Goal: Task Accomplishment & Management: Use online tool/utility

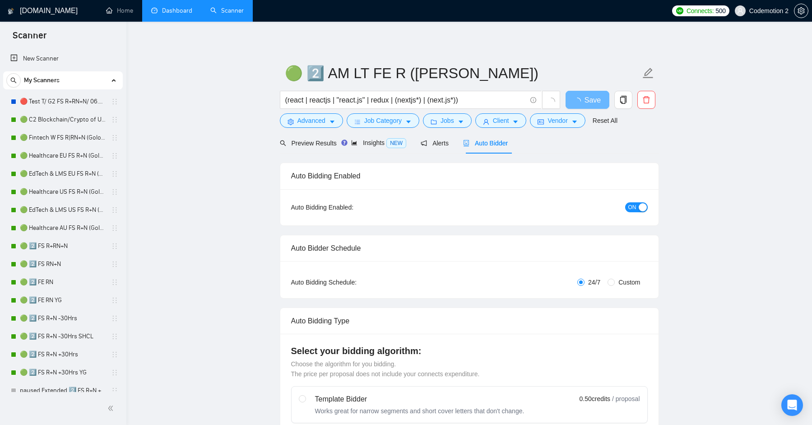
click at [190, 8] on link "Dashboard" at bounding box center [171, 11] width 41 height 8
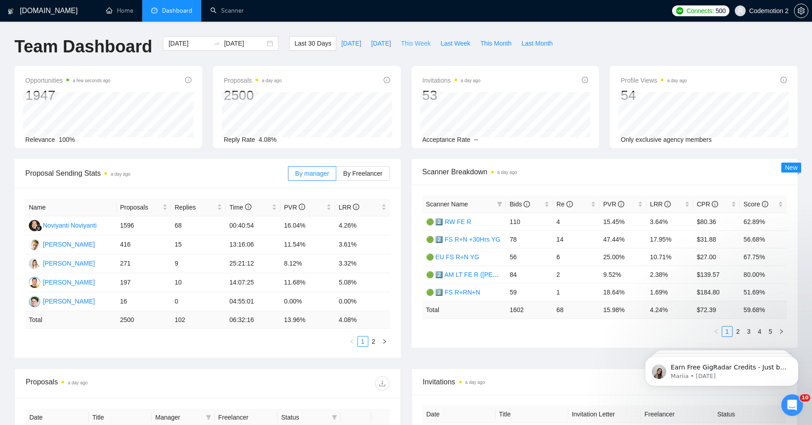
click at [414, 45] on span "This Week" at bounding box center [416, 43] width 30 height 10
type input "2025-09-01"
type input "2025-09-07"
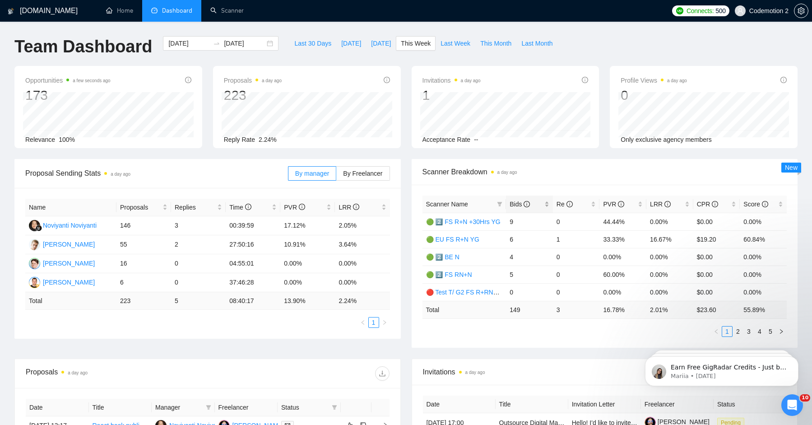
click at [516, 205] on span "Bids" at bounding box center [520, 203] width 20 height 7
click at [516, 203] on span "Bids" at bounding box center [520, 203] width 20 height 7
click at [244, 264] on td "04:55:01" at bounding box center [253, 263] width 55 height 19
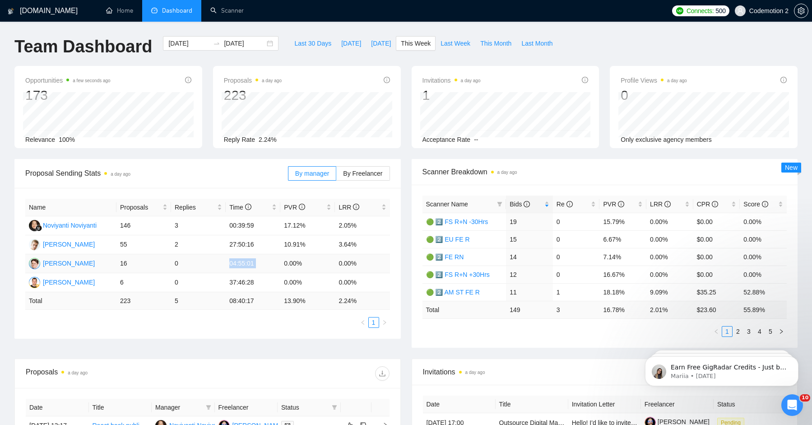
click at [242, 264] on td "04:55:01" at bounding box center [253, 263] width 55 height 19
click at [410, 170] on div "Scanner Breakdown a day ago Scanner Name Bids Re PVR LRR CPR Score 🟢 2️⃣ FS R+N…" at bounding box center [604, 253] width 397 height 189
click at [520, 207] on span "Bids" at bounding box center [520, 203] width 20 height 7
click at [519, 207] on span "Bids" at bounding box center [520, 203] width 20 height 7
click at [516, 207] on span "Bids" at bounding box center [520, 203] width 20 height 7
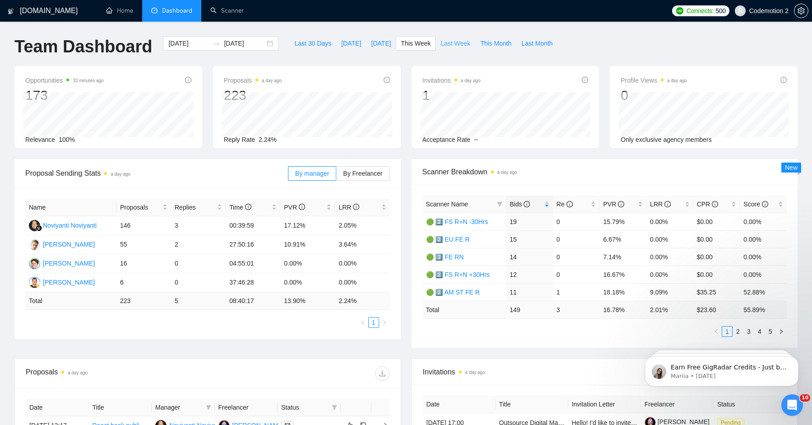
click at [467, 45] on span "Last Week" at bounding box center [455, 43] width 30 height 10
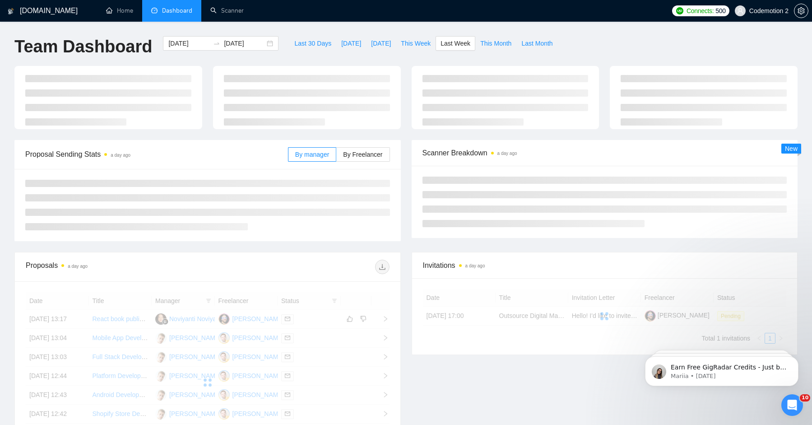
type input "2025-08-25"
type input "2025-08-31"
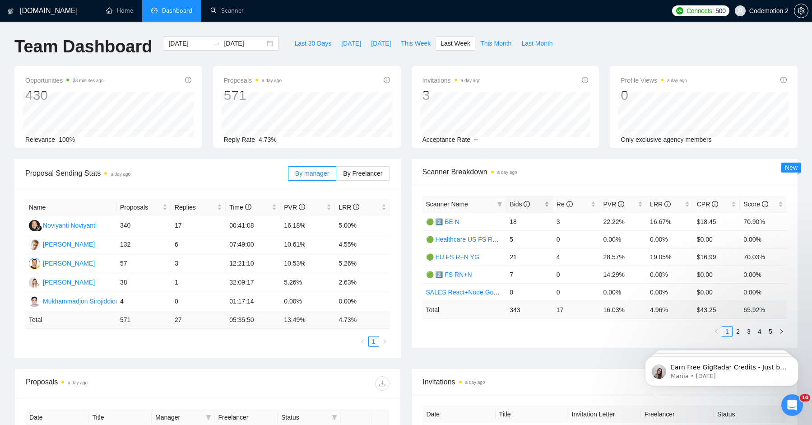
click at [517, 203] on span "Bids" at bounding box center [520, 203] width 20 height 7
click at [516, 202] on span "Bids" at bounding box center [520, 203] width 20 height 7
click at [413, 42] on span "This Week" at bounding box center [416, 43] width 30 height 10
type input "2025-09-01"
type input "2025-09-07"
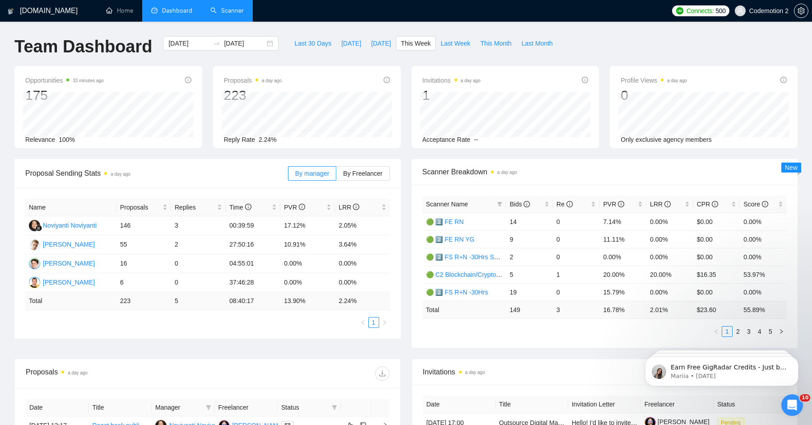
click at [236, 8] on link "Scanner" at bounding box center [226, 11] width 33 height 8
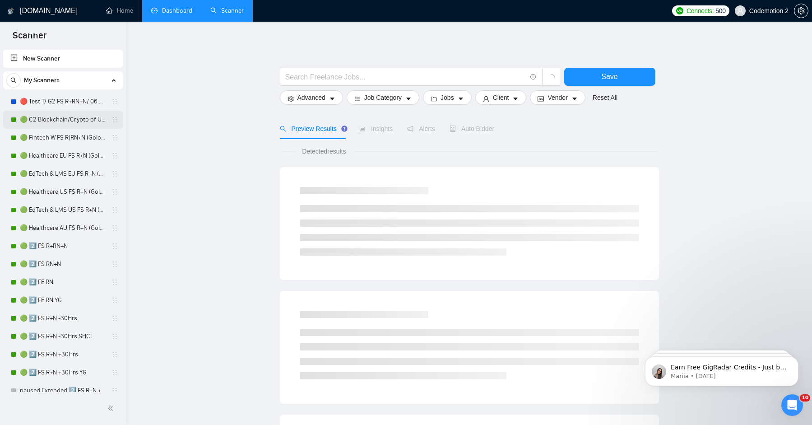
click at [56, 121] on link "🟢 C2 Blockchain/Crypto of US FS R+N" at bounding box center [63, 120] width 86 height 18
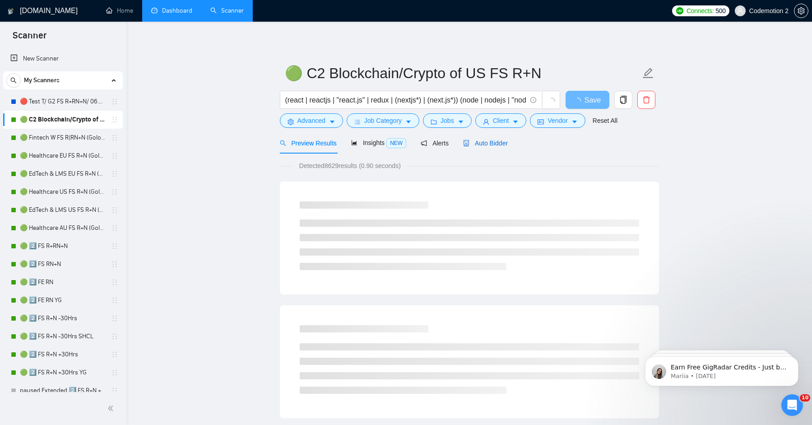
click at [483, 145] on span "Auto Bidder" at bounding box center [485, 142] width 45 height 7
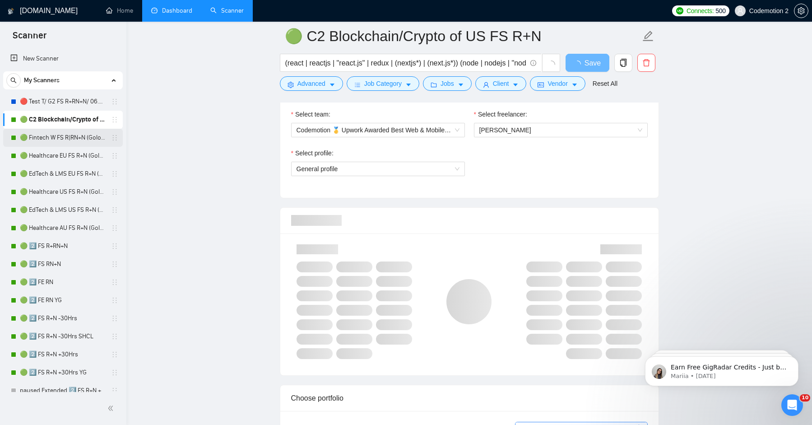
click at [64, 137] on link "🟢 Fintech W FS R|RN+N (Golovach FS)" at bounding box center [63, 138] width 86 height 18
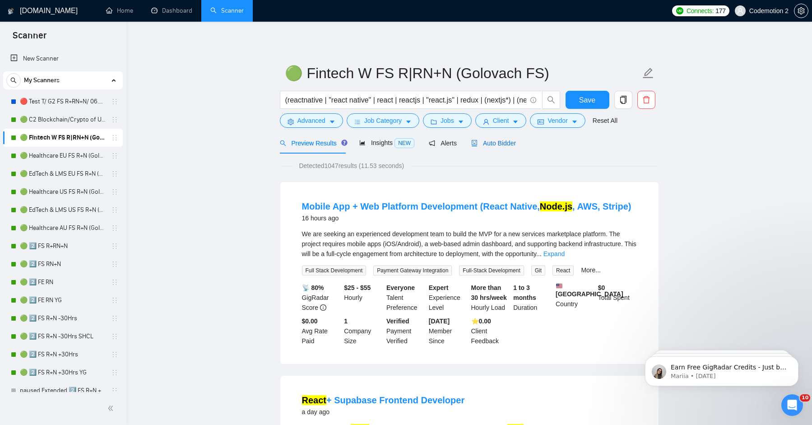
click at [504, 142] on span "Auto Bidder" at bounding box center [493, 142] width 45 height 7
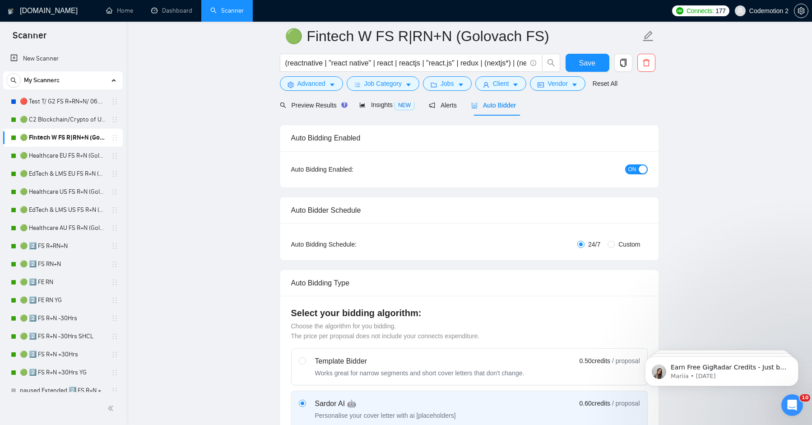
scroll to position [93, 0]
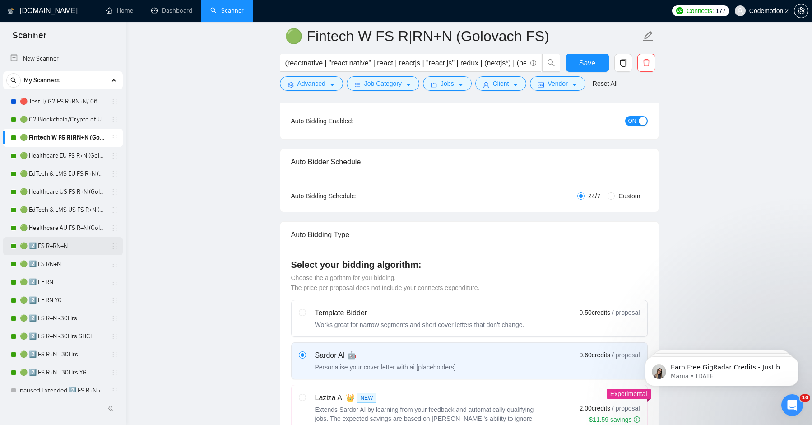
click at [52, 237] on link "🟢 2️⃣ FS R+RN+N" at bounding box center [63, 246] width 86 height 18
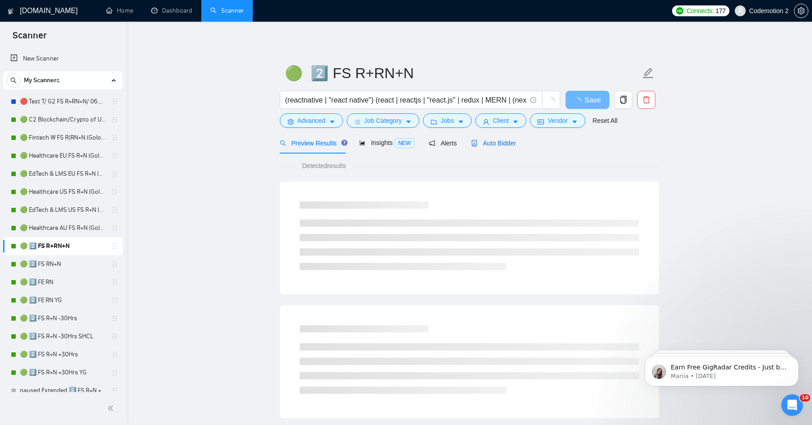
click at [508, 143] on span "Auto Bidder" at bounding box center [493, 142] width 45 height 7
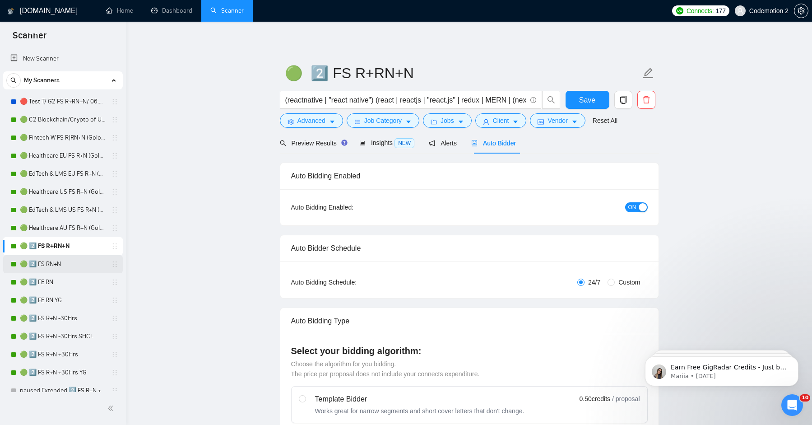
click at [65, 265] on link "🟢 2️⃣ FS RN+N" at bounding box center [63, 264] width 86 height 18
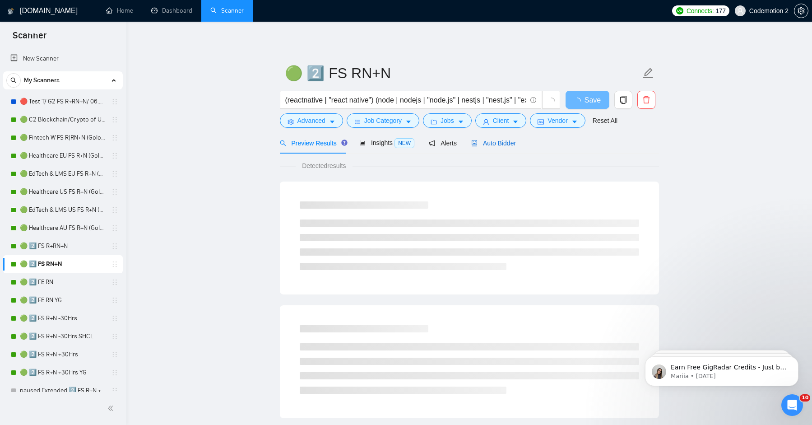
click at [489, 146] on span "Auto Bidder" at bounding box center [493, 142] width 45 height 7
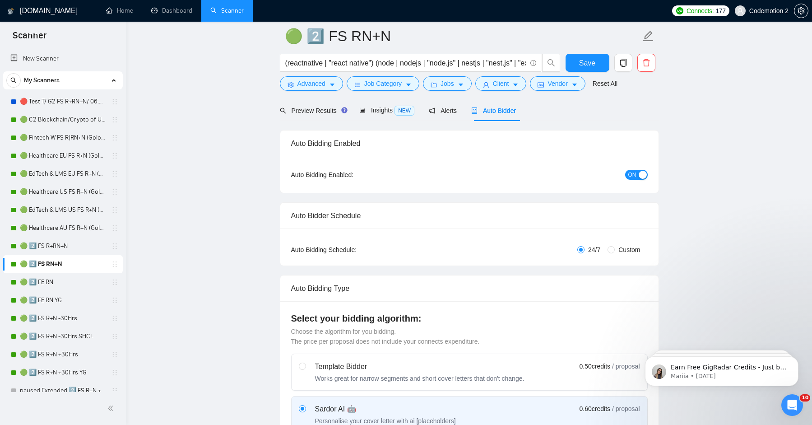
scroll to position [60, 0]
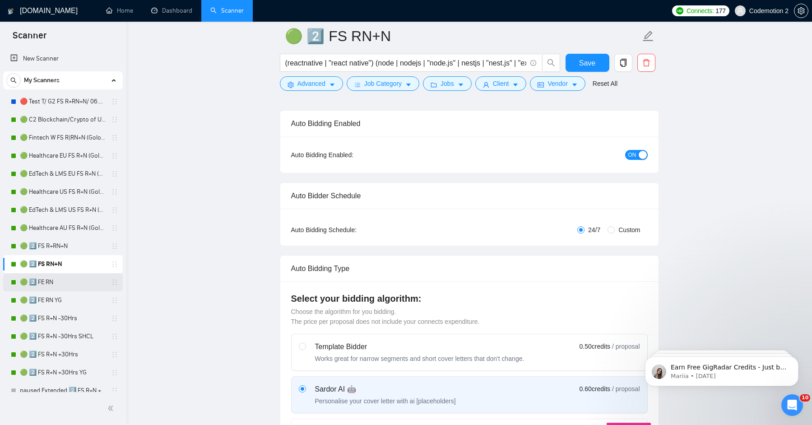
click at [47, 283] on link "🟢 2️⃣ FE RN" at bounding box center [63, 282] width 86 height 18
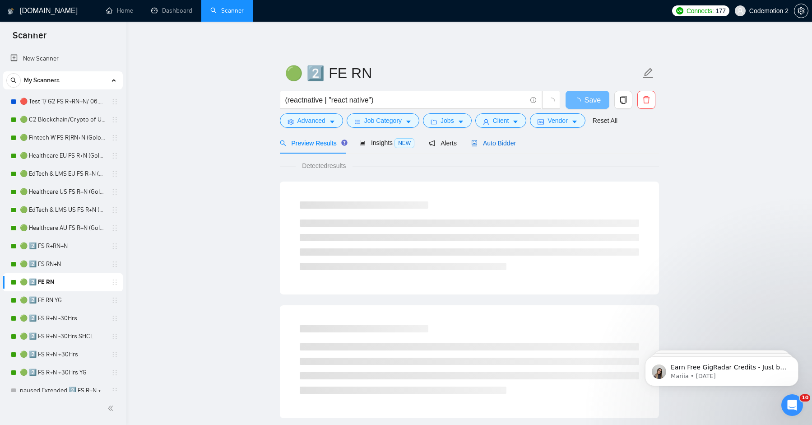
click at [483, 142] on span "Auto Bidder" at bounding box center [493, 142] width 45 height 7
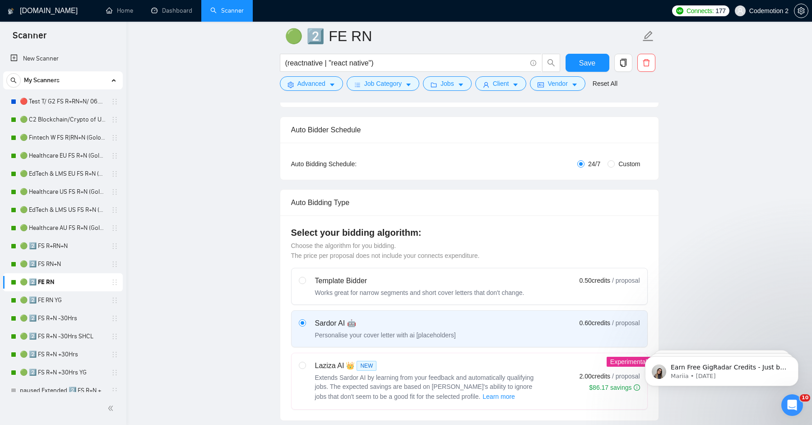
scroll to position [119, 0]
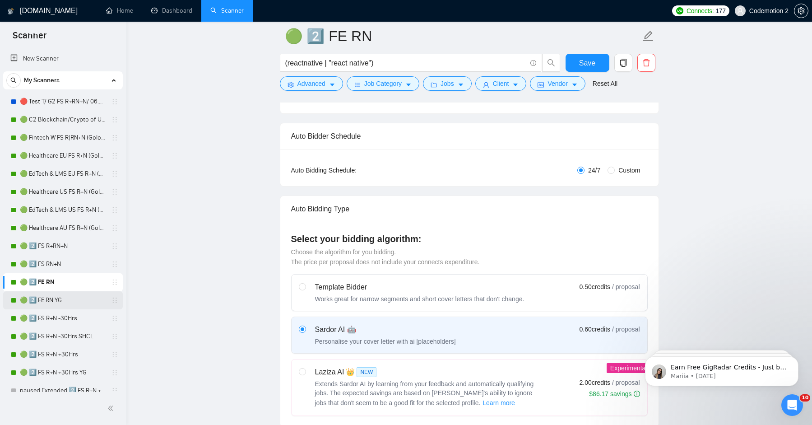
drag, startPoint x: 69, startPoint y: 301, endPoint x: 88, endPoint y: 291, distance: 21.8
click at [69, 301] on link "🟢 2️⃣ FE RN YG" at bounding box center [63, 300] width 86 height 18
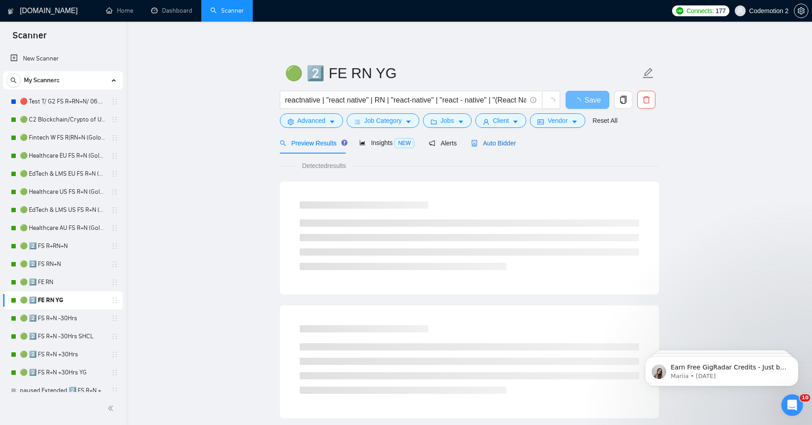
click at [499, 142] on span "Auto Bidder" at bounding box center [493, 142] width 45 height 7
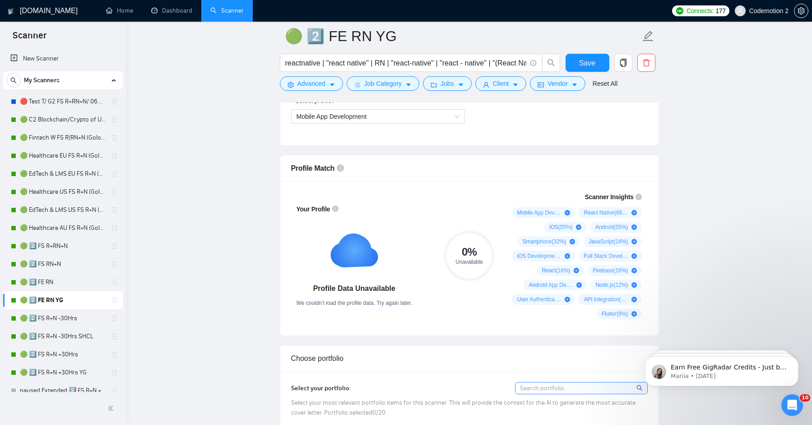
scroll to position [536, 0]
click at [71, 320] on link "🟢 2️⃣ FS R+N -30Hrs" at bounding box center [63, 318] width 86 height 18
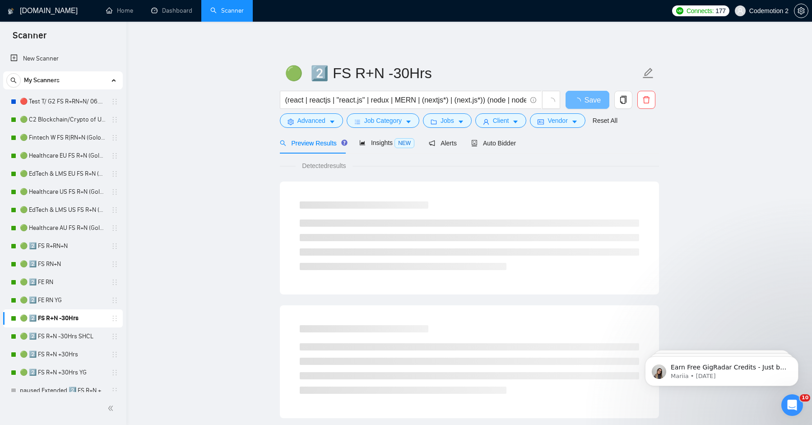
click at [495, 130] on form "🟢 2️⃣ FS R+N -30Hrs (react | reactjs | "react.js" | redux | MERN | (nextjs*) | …" at bounding box center [469, 96] width 379 height 74
click at [495, 136] on div "Auto Bidder" at bounding box center [493, 142] width 45 height 21
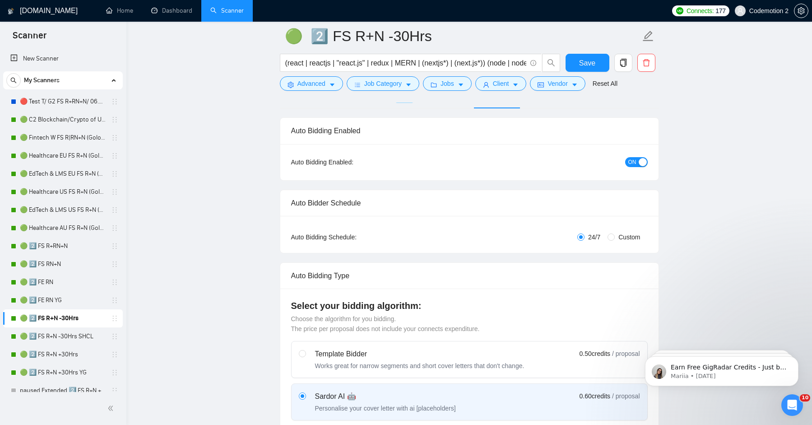
scroll to position [53, 0]
click at [58, 337] on link "🟢 2️⃣ FS R+N -30Hrs SHCL" at bounding box center [63, 336] width 86 height 18
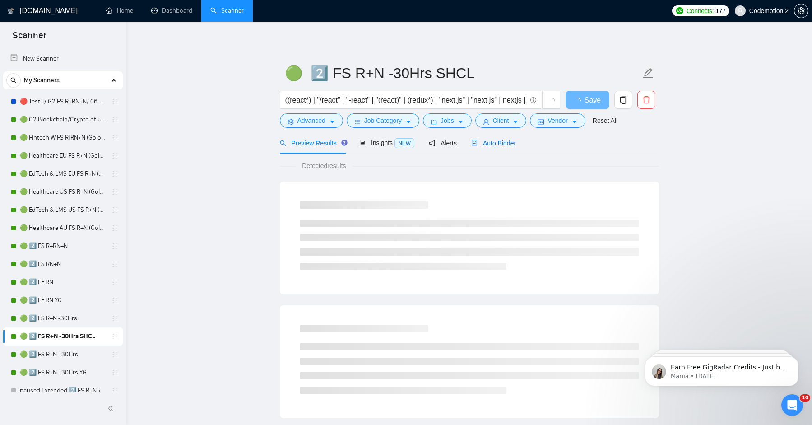
click at [482, 142] on span "Auto Bidder" at bounding box center [493, 142] width 45 height 7
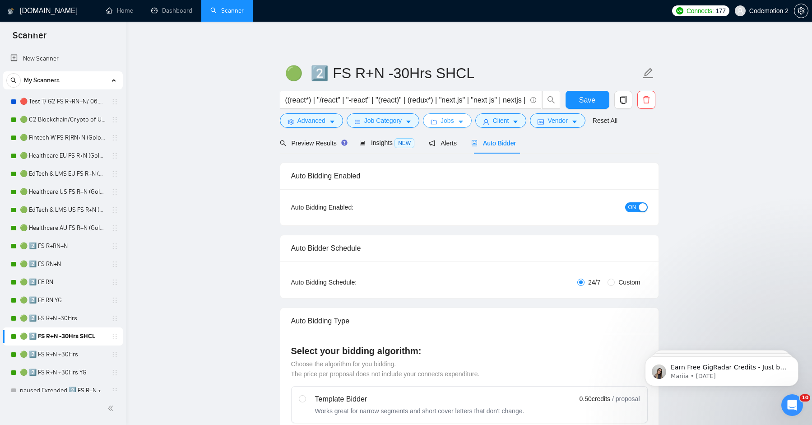
click at [457, 120] on button "Jobs" at bounding box center [447, 120] width 49 height 14
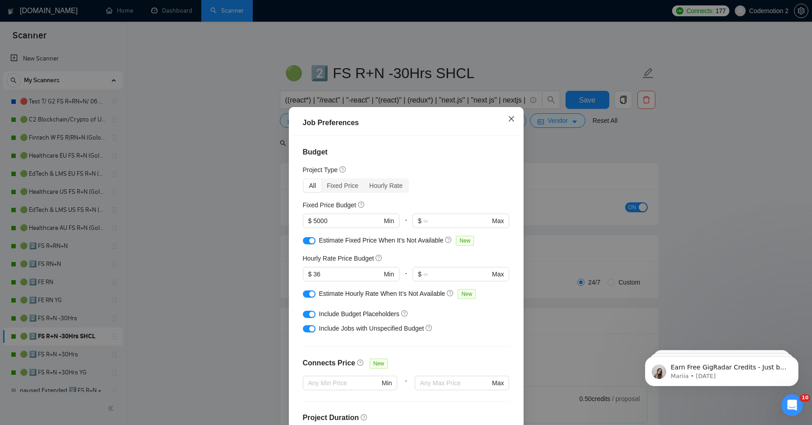
click at [510, 121] on icon "close" at bounding box center [511, 118] width 7 height 7
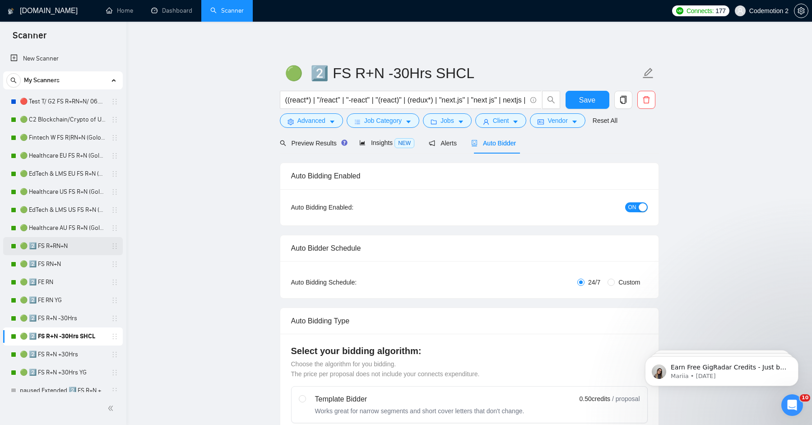
click at [59, 247] on link "🟢 2️⃣ FS R+RN+N" at bounding box center [63, 246] width 86 height 18
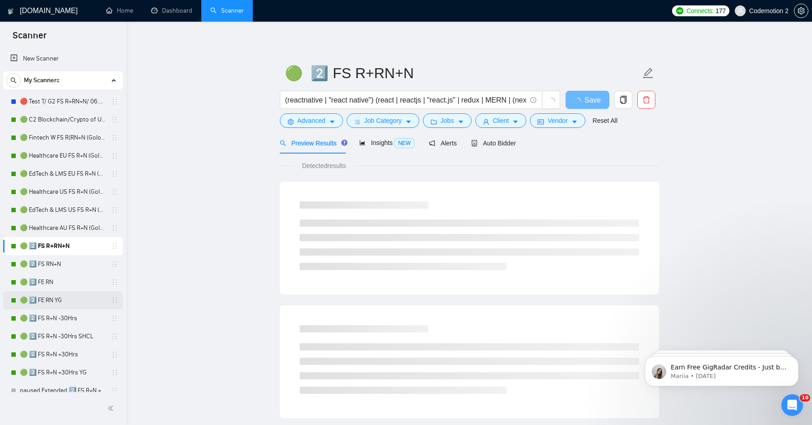
click at [61, 301] on link "🟢 2️⃣ FE RN YG" at bounding box center [63, 300] width 86 height 18
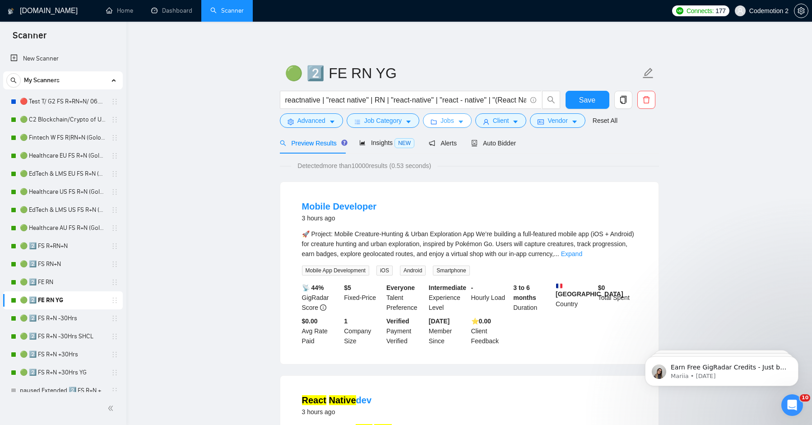
click at [445, 125] on span "Jobs" at bounding box center [447, 121] width 14 height 10
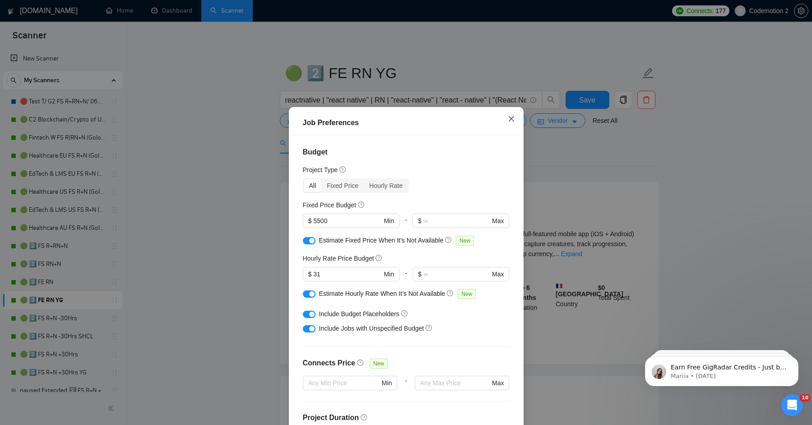
click at [512, 121] on icon "close" at bounding box center [511, 118] width 7 height 7
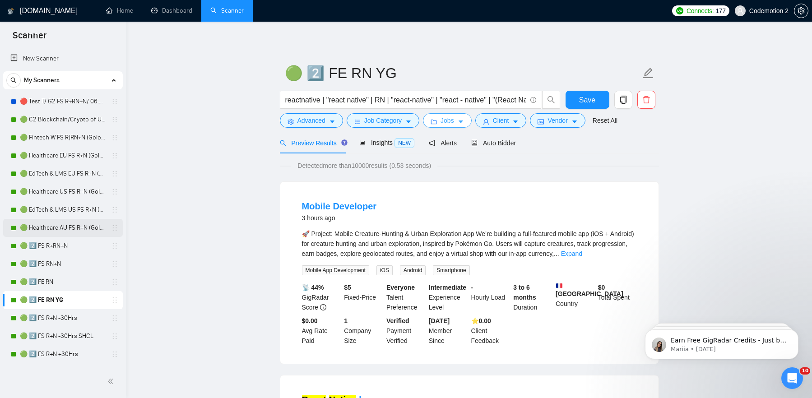
scroll to position [57, 0]
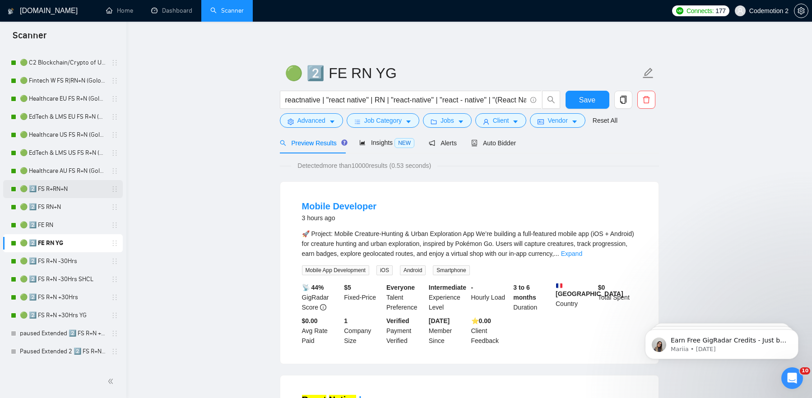
click at [60, 189] on link "🟢 2️⃣ FS R+RN+N" at bounding box center [63, 189] width 86 height 18
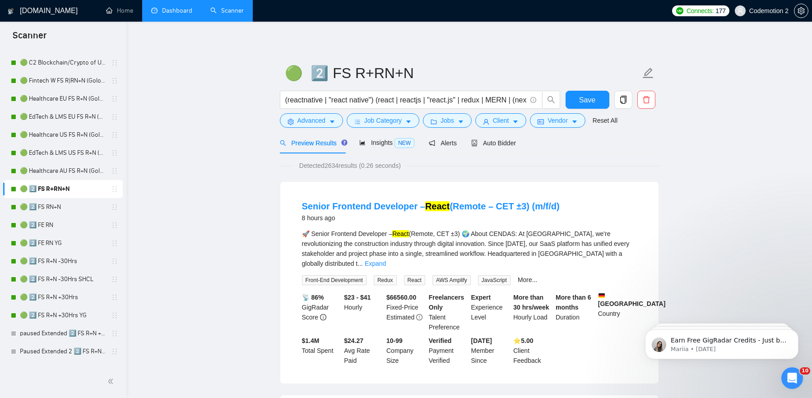
click at [179, 14] on link "Dashboard" at bounding box center [171, 11] width 41 height 8
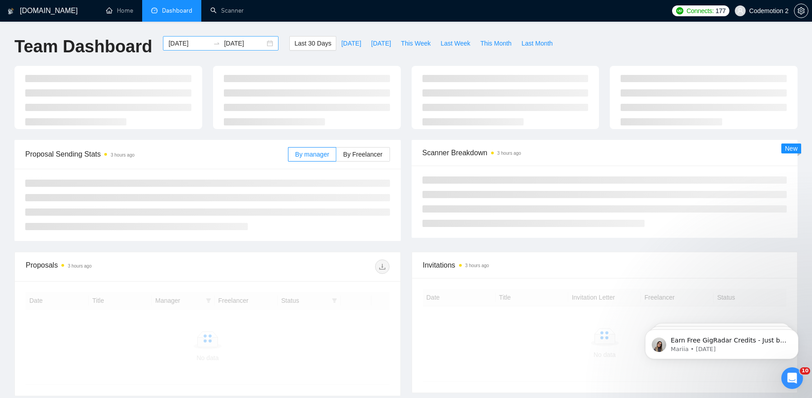
click at [189, 43] on input "[DATE]" at bounding box center [188, 43] width 41 height 10
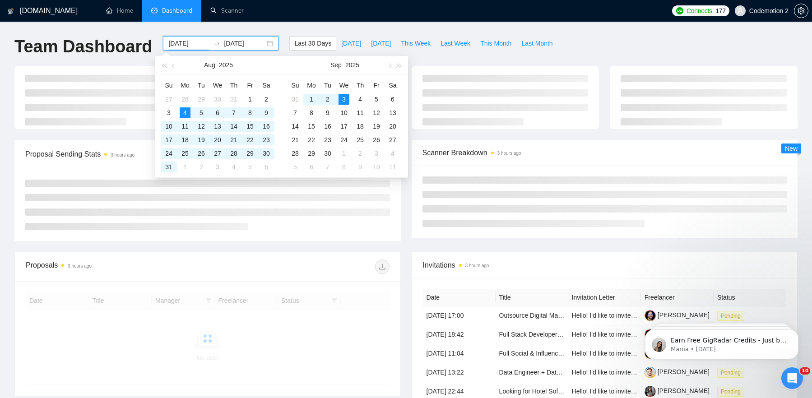
click at [185, 43] on input "[DATE]" at bounding box center [188, 43] width 41 height 10
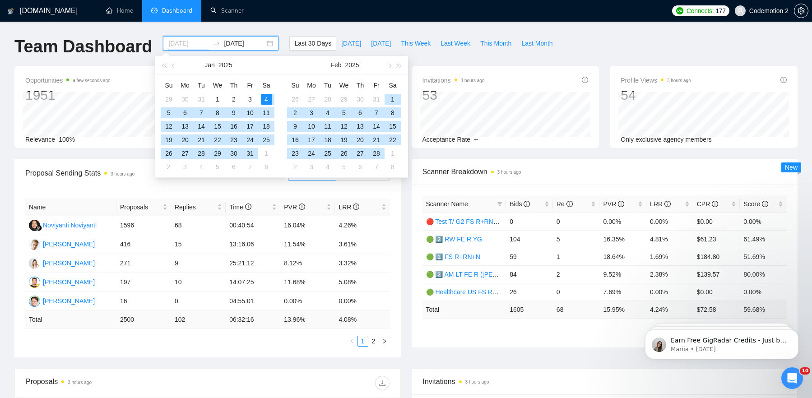
click at [269, 99] on div "4" at bounding box center [266, 99] width 11 height 11
type input "[DATE]"
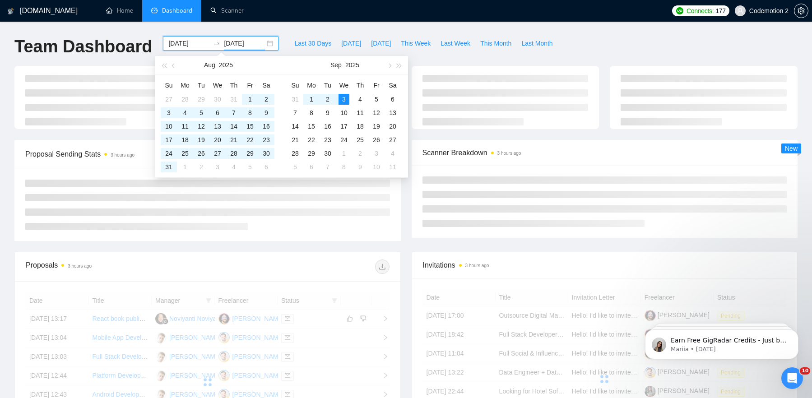
click at [333, 23] on div "[DOMAIN_NAME] Home Dashboard Scanner Connects: 177 Codemotion 2 Team Dashboard …" at bounding box center [406, 304] width 812 height 609
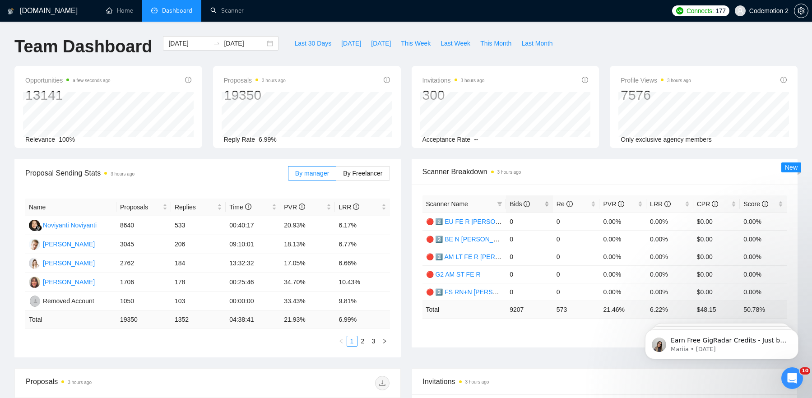
click at [521, 204] on span "Bids" at bounding box center [520, 203] width 20 height 7
click at [517, 204] on span "Bids" at bounding box center [520, 203] width 20 height 7
click at [654, 204] on span "LRR" at bounding box center [660, 203] width 21 height 7
click at [658, 203] on span "LRR" at bounding box center [660, 203] width 21 height 7
click at [469, 220] on link "Paused Extended 2 2️⃣ FS R+N +30Hrs YG" at bounding box center [487, 221] width 122 height 7
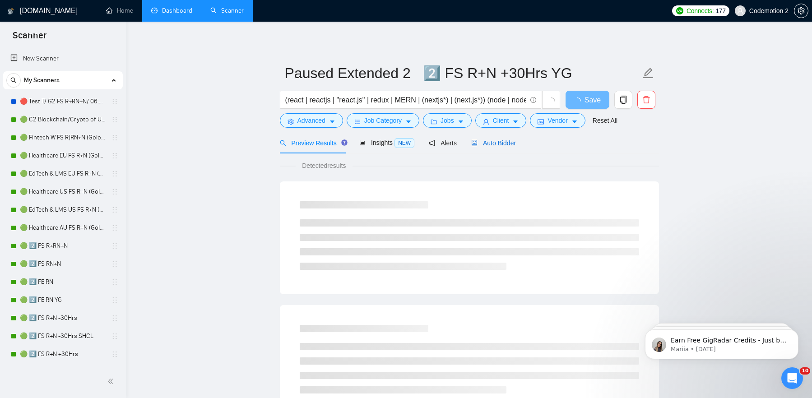
click at [488, 141] on span "Auto Bidder" at bounding box center [493, 142] width 45 height 7
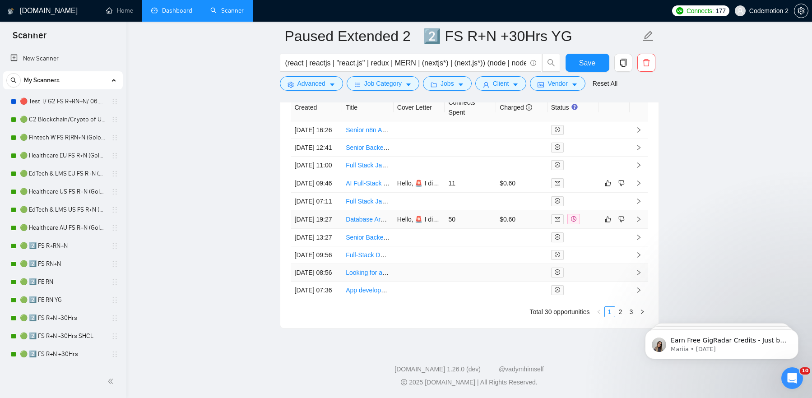
scroll to position [2372, 0]
click at [621, 314] on link "2" at bounding box center [621, 312] width 10 height 10
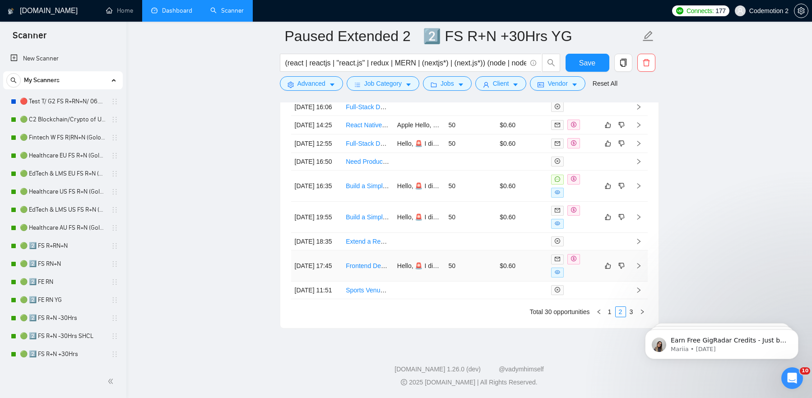
scroll to position [2345, 0]
click at [631, 317] on link "3" at bounding box center [631, 312] width 10 height 10
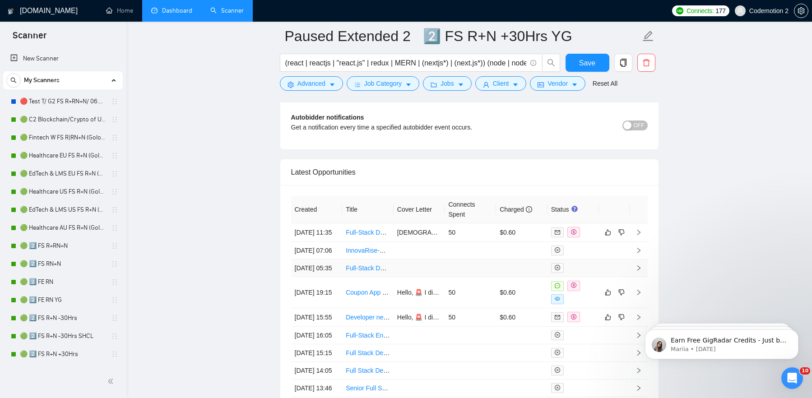
scroll to position [2217, 0]
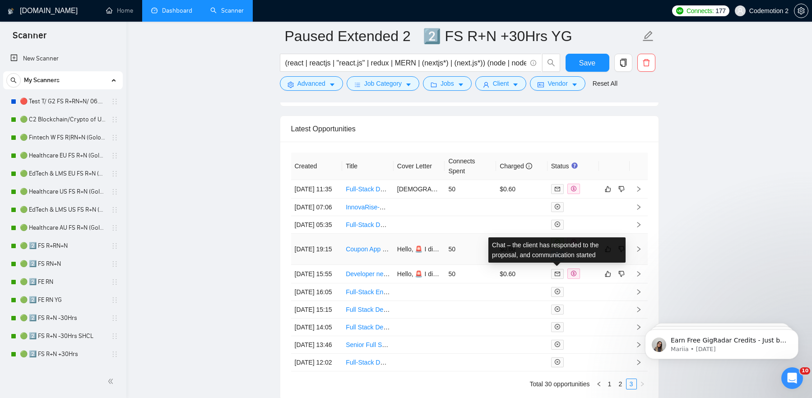
click at [554, 248] on span at bounding box center [557, 243] width 13 height 10
